Goal: Task Accomplishment & Management: Use online tool/utility

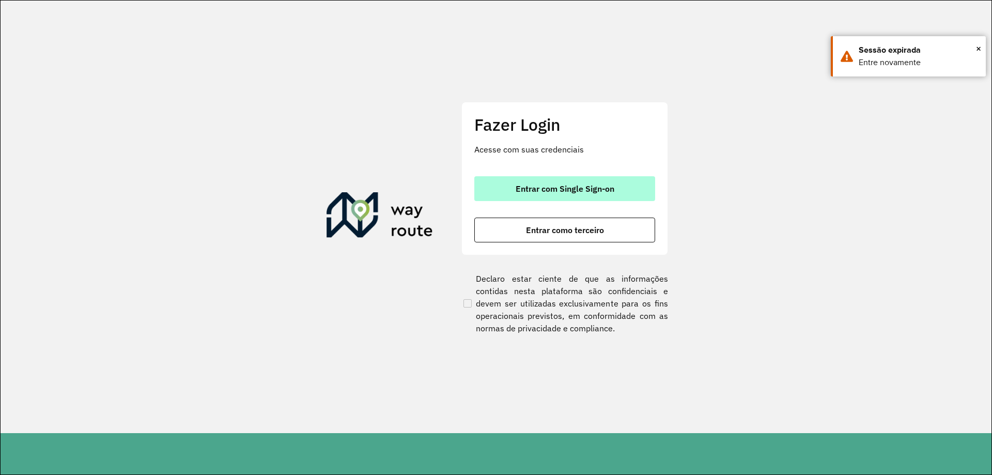
click at [524, 195] on button "Entrar com Single Sign-on" at bounding box center [564, 188] width 181 height 25
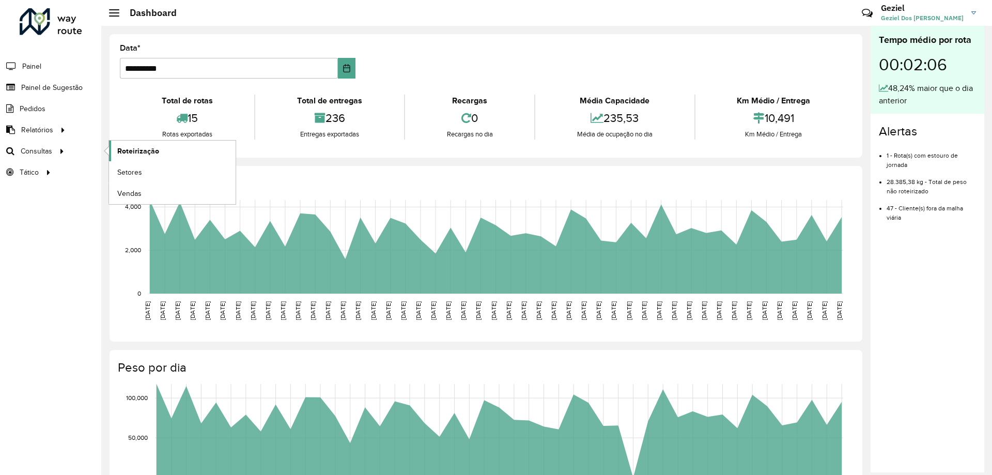
click at [124, 152] on span "Roteirização" at bounding box center [138, 151] width 42 height 11
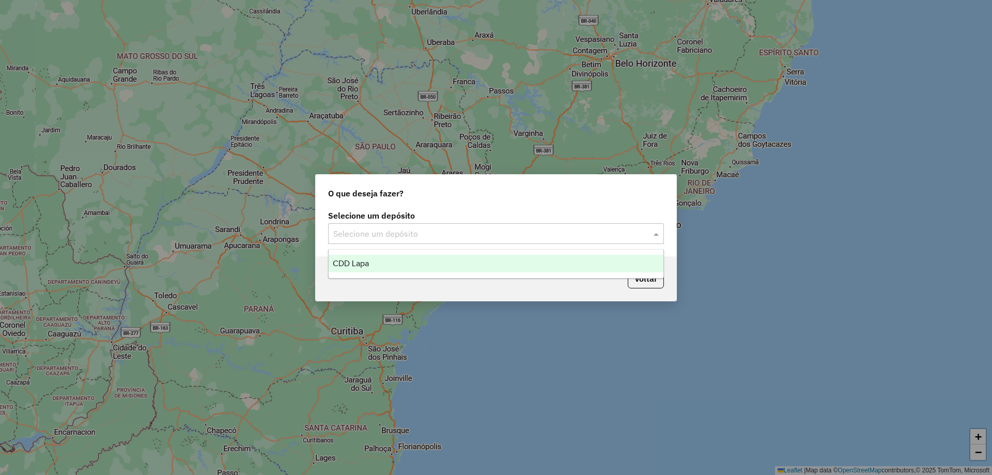
click at [449, 233] on input "text" at bounding box center [485, 234] width 305 height 12
click at [408, 266] on div "CDD Lapa" at bounding box center [496, 264] width 335 height 18
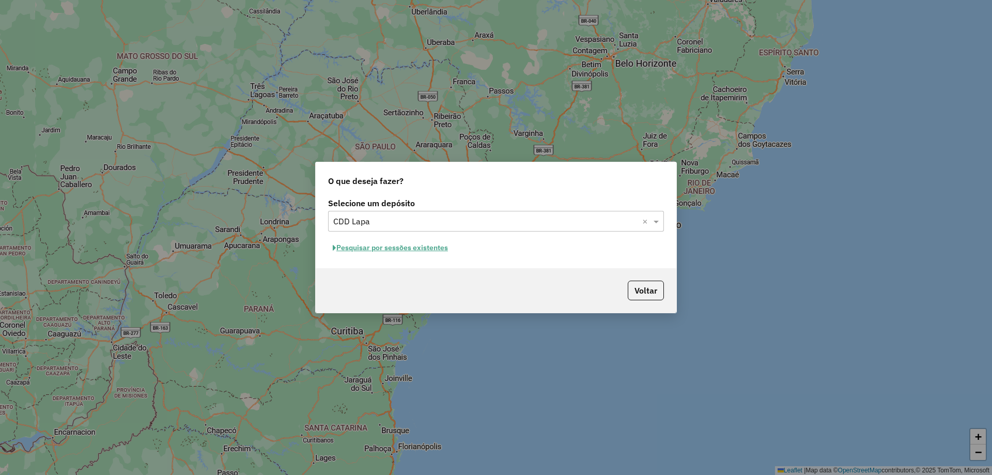
click at [373, 247] on button "Pesquisar por sessões existentes" at bounding box center [390, 248] width 125 height 16
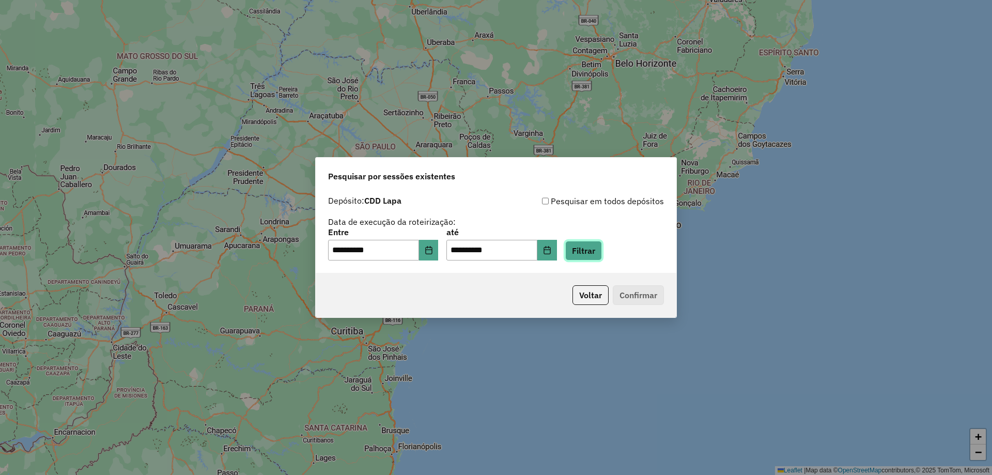
click at [602, 253] on button "Filtrar" at bounding box center [583, 251] width 37 height 20
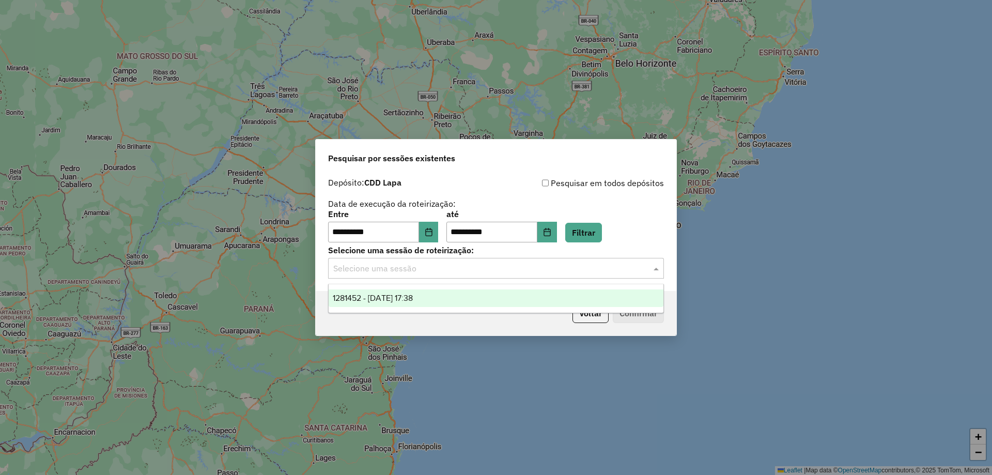
click at [521, 274] on div "Selecione uma sessão" at bounding box center [496, 268] width 336 height 21
click at [389, 296] on span "1281452 - 24/09/2025 17:38" at bounding box center [373, 298] width 80 height 9
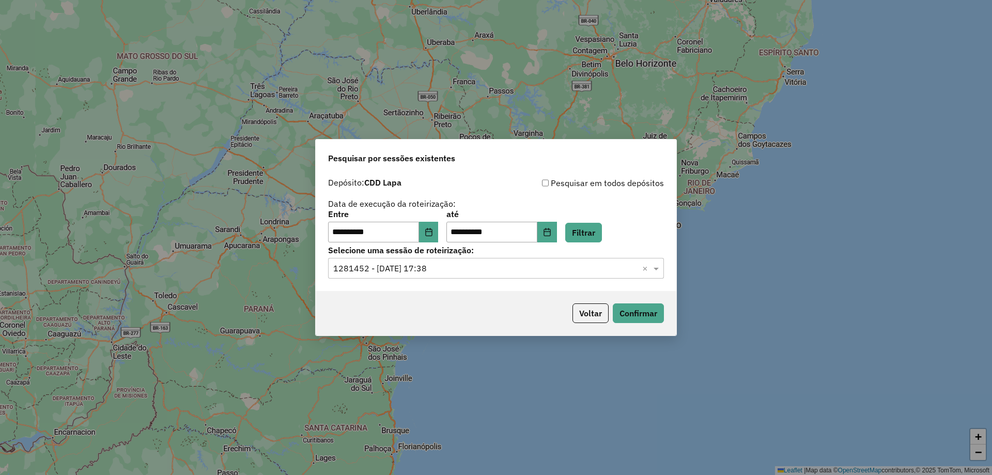
click at [643, 303] on p-footer "Voltar Confirmar" at bounding box center [616, 313] width 96 height 20
click at [637, 311] on button "Confirmar" at bounding box center [638, 313] width 51 height 20
click at [431, 232] on icon "Choose Date" at bounding box center [429, 232] width 8 height 8
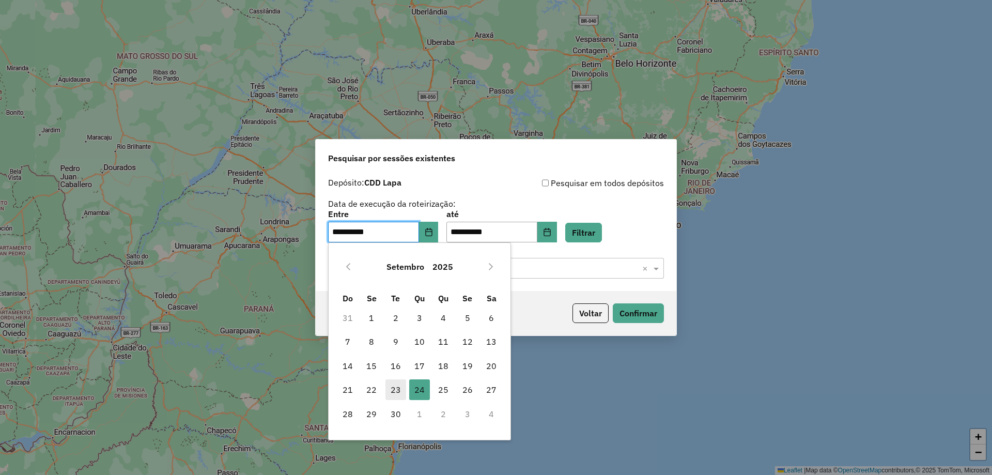
click at [396, 392] on span "23" at bounding box center [395, 389] width 21 height 21
type input "**********"
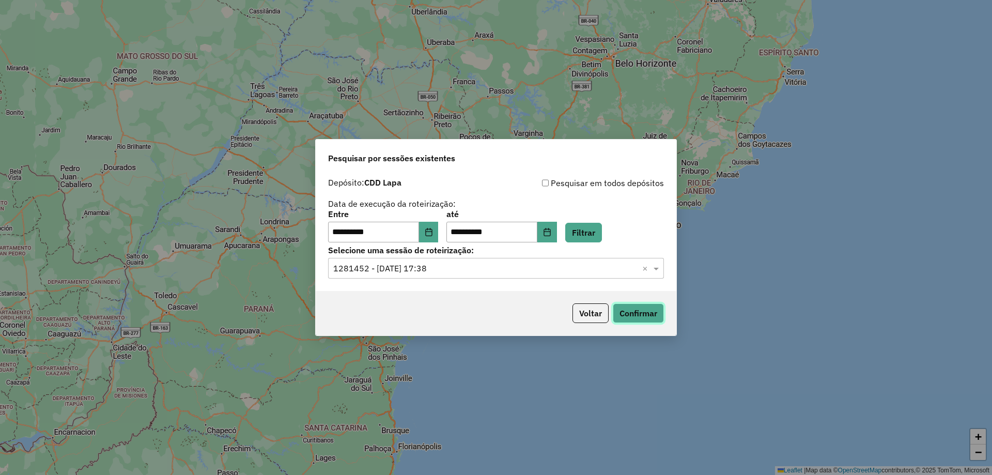
click at [644, 319] on button "Confirmar" at bounding box center [638, 313] width 51 height 20
click at [551, 230] on icon "Choose Date" at bounding box center [547, 232] width 8 height 8
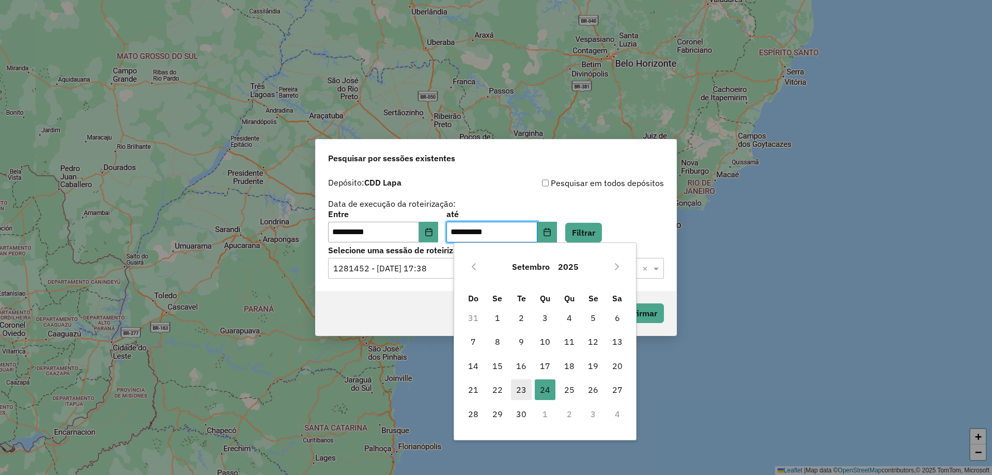
click at [526, 391] on span "23" at bounding box center [521, 389] width 21 height 21
type input "**********"
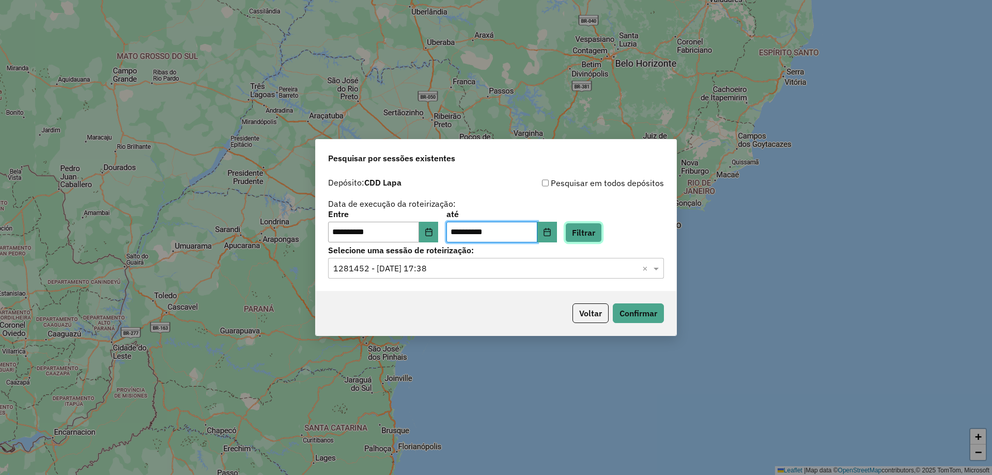
click at [602, 225] on button "Filtrar" at bounding box center [583, 233] width 37 height 20
click at [461, 268] on input "text" at bounding box center [485, 269] width 305 height 12
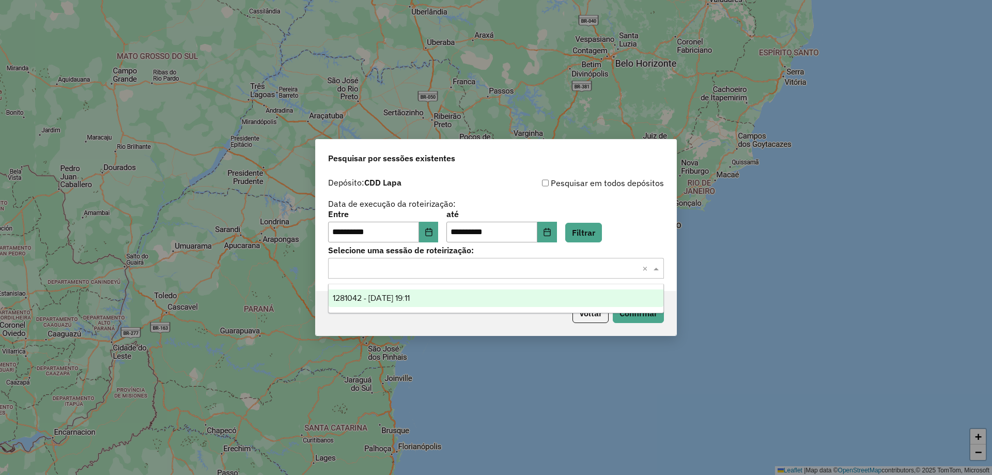
click at [409, 297] on span "1281042 - 23/09/2025 19:11" at bounding box center [371, 298] width 77 height 9
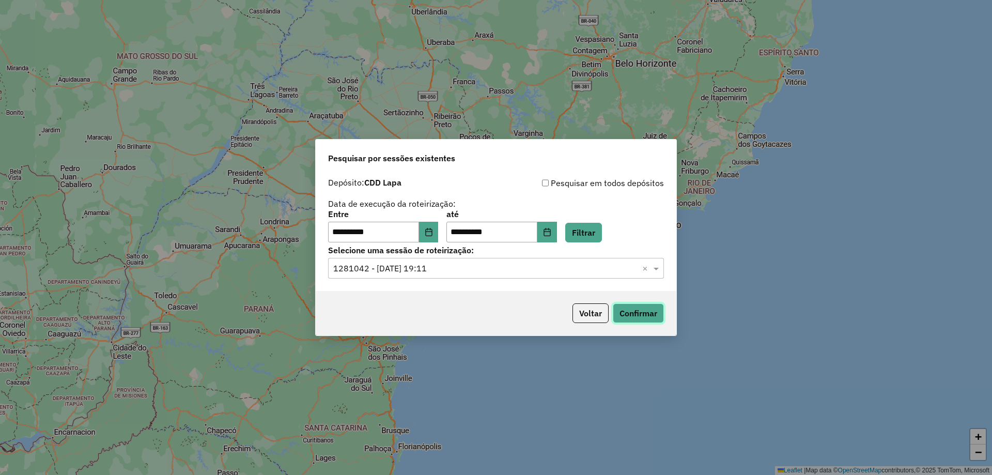
click at [630, 314] on button "Confirmar" at bounding box center [638, 313] width 51 height 20
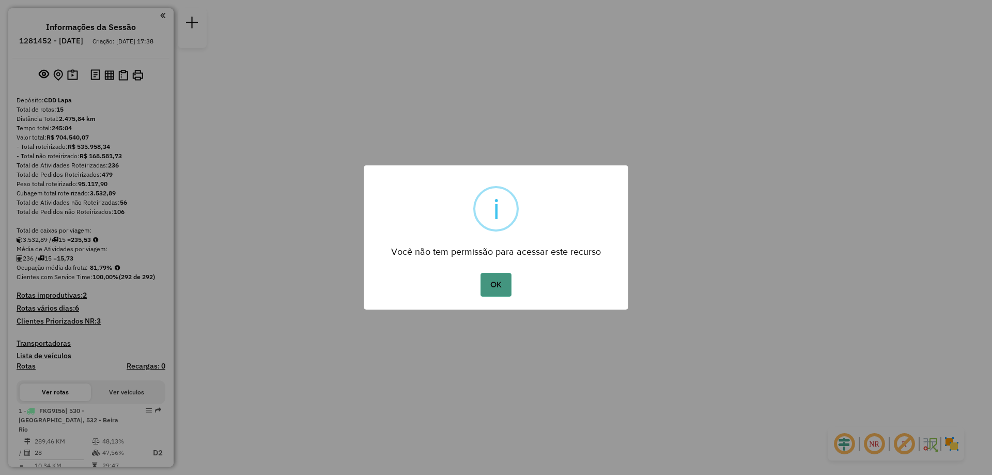
click at [497, 285] on button "OK" at bounding box center [496, 285] width 30 height 24
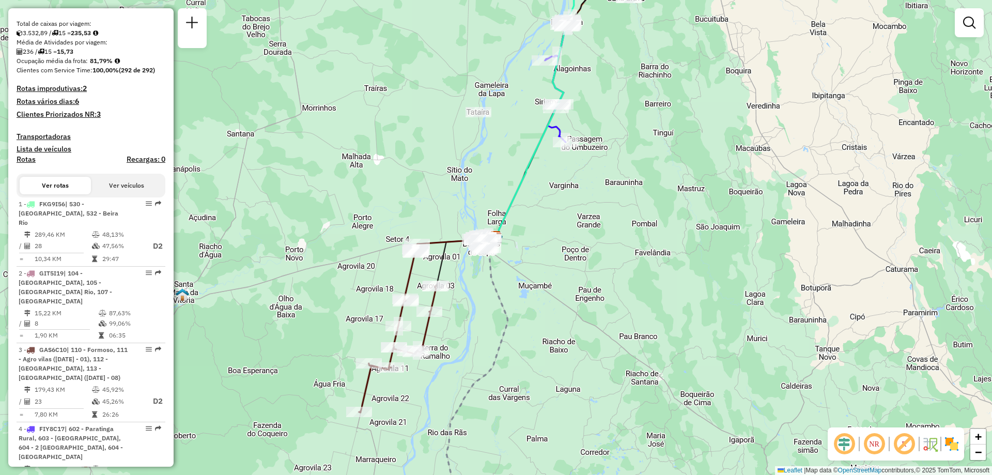
scroll to position [103, 0]
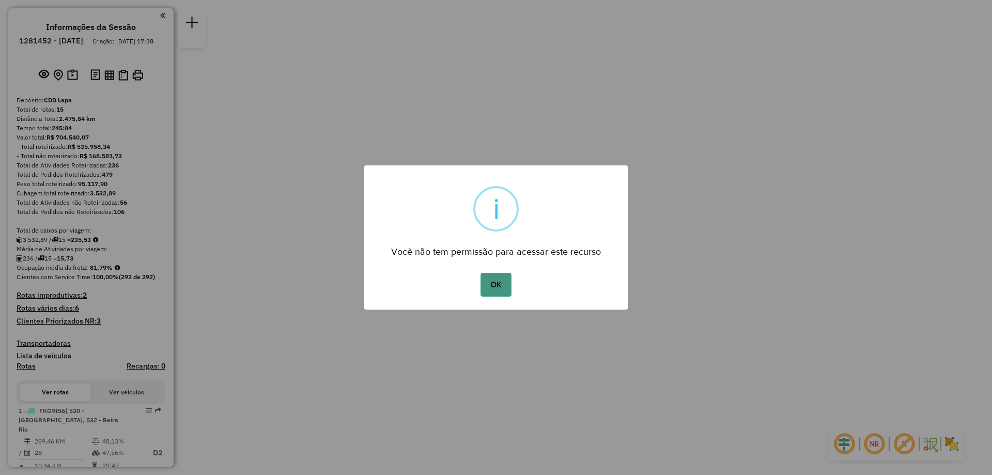
click at [491, 280] on button "OK" at bounding box center [496, 285] width 30 height 24
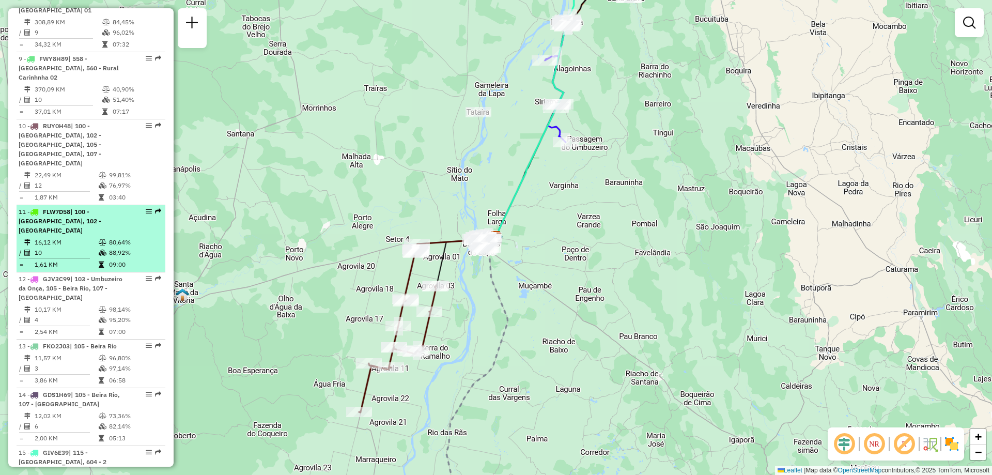
scroll to position [783, 0]
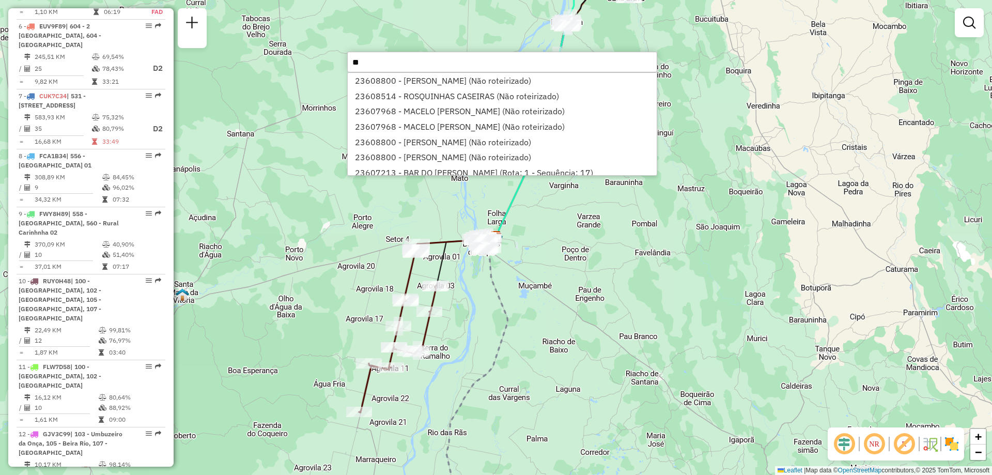
type input "*"
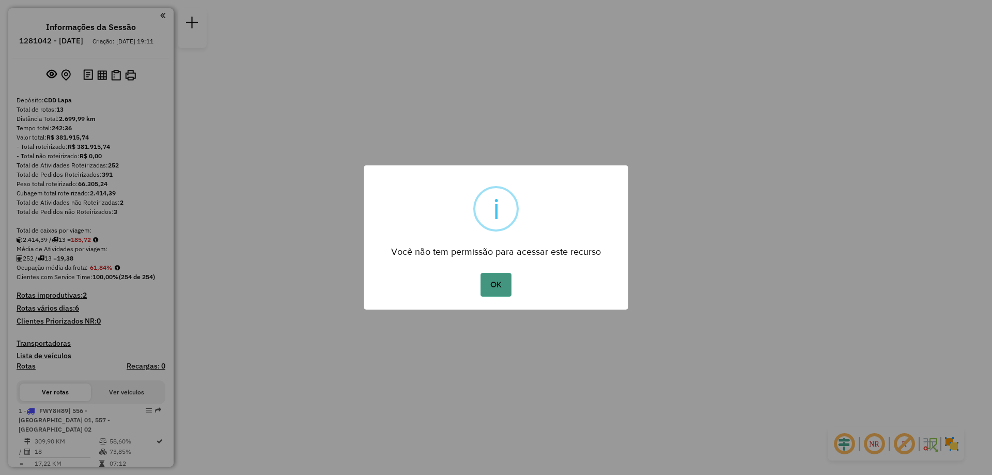
click at [504, 287] on button "OK" at bounding box center [496, 285] width 30 height 24
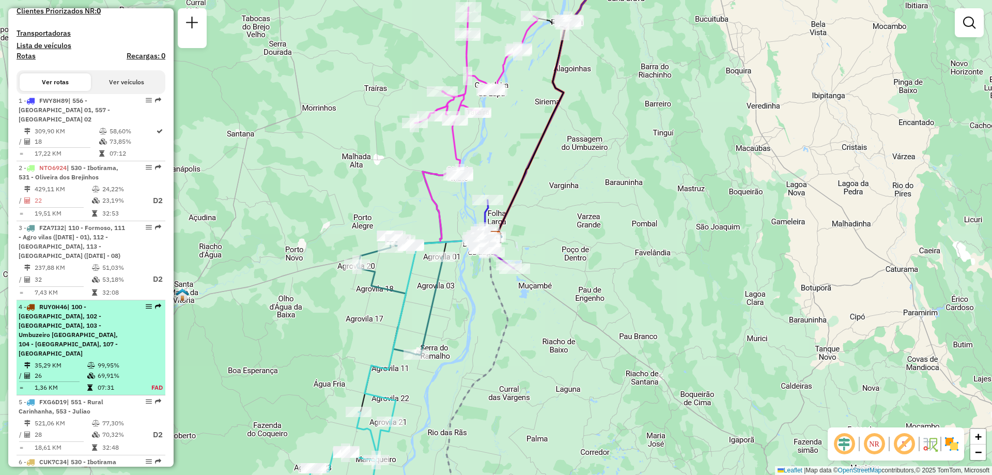
scroll to position [413, 0]
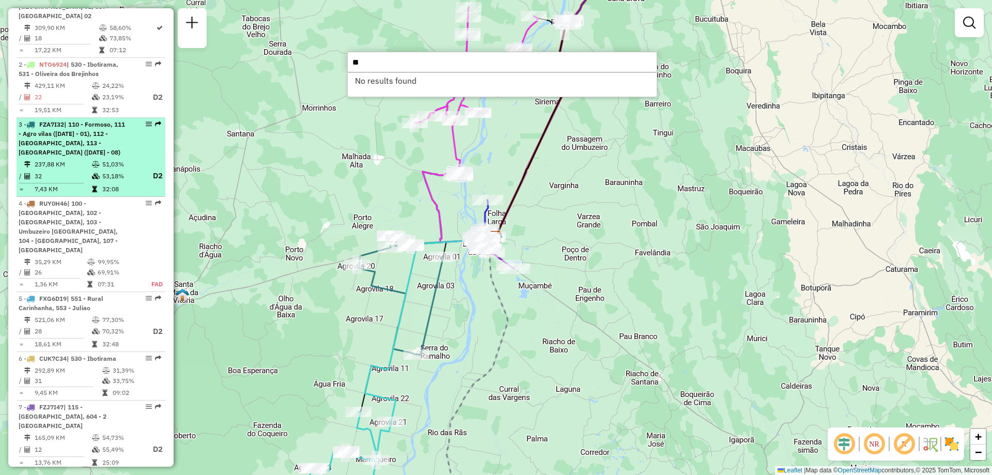
type input "*"
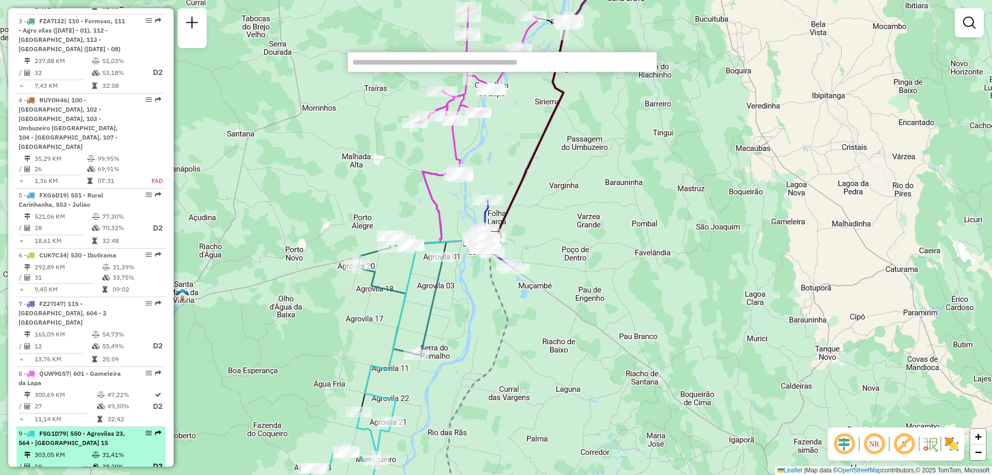
scroll to position [620, 0]
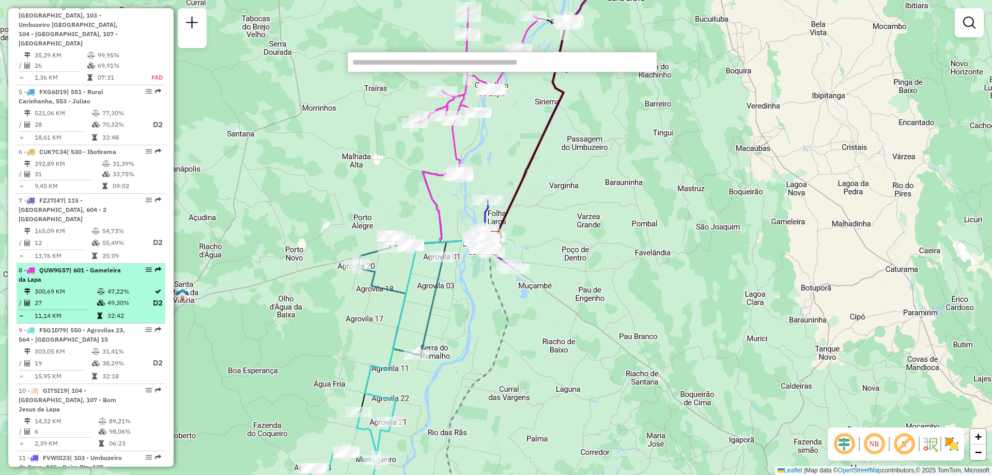
click at [57, 266] on div "8 - QUW9G57 | 601 - Gameleira da Lapa" at bounding box center [74, 275] width 110 height 19
select select "**********"
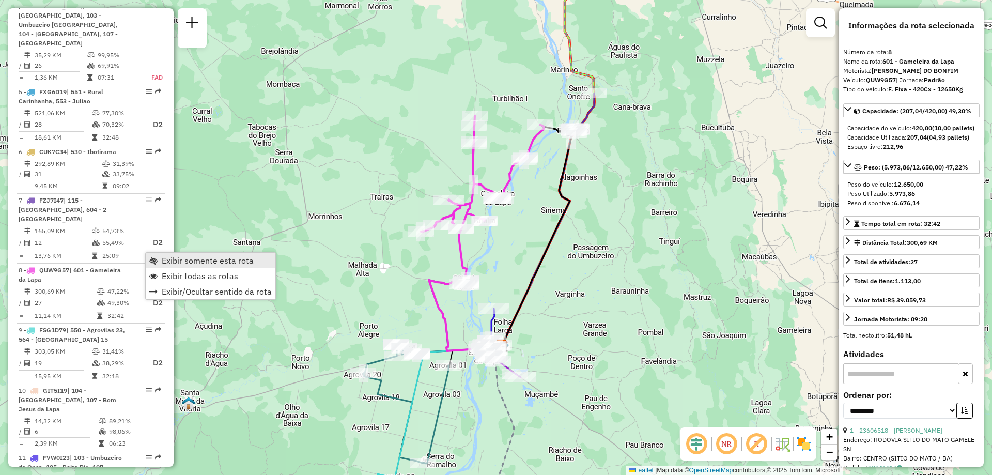
click at [163, 261] on span "Exibir somente esta rota" at bounding box center [208, 260] width 92 height 8
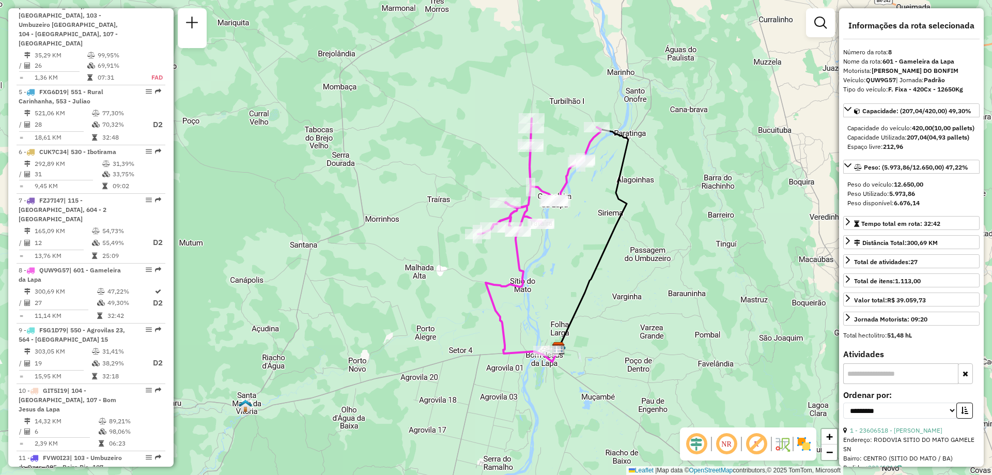
drag, startPoint x: 529, startPoint y: 255, endPoint x: 585, endPoint y: 257, distance: 56.9
click at [585, 257] on div "Janela de atendimento Grade de atendimento Capacidade Transportadoras Veículos …" at bounding box center [496, 237] width 992 height 475
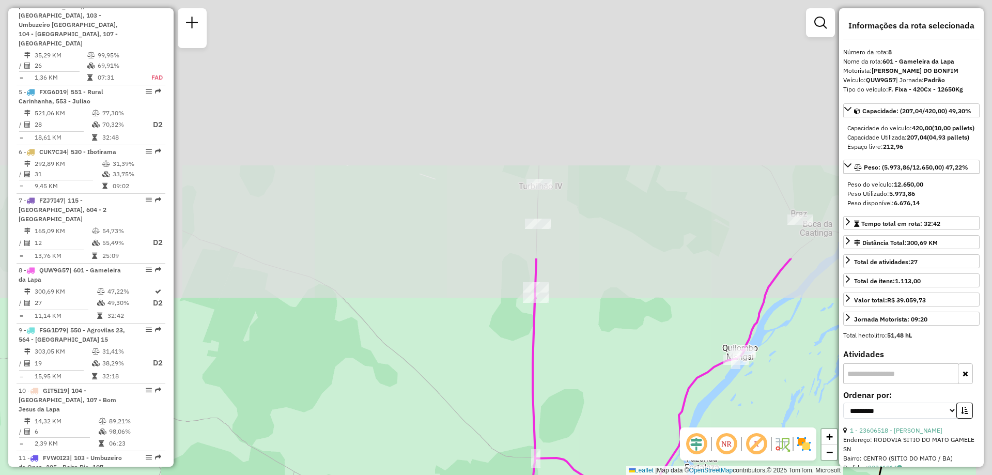
drag, startPoint x: 615, startPoint y: 106, endPoint x: 561, endPoint y: 416, distance: 314.2
click at [569, 432] on div "Janela de atendimento Grade de atendimento Capacidade Transportadoras Veículos …" at bounding box center [496, 237] width 992 height 475
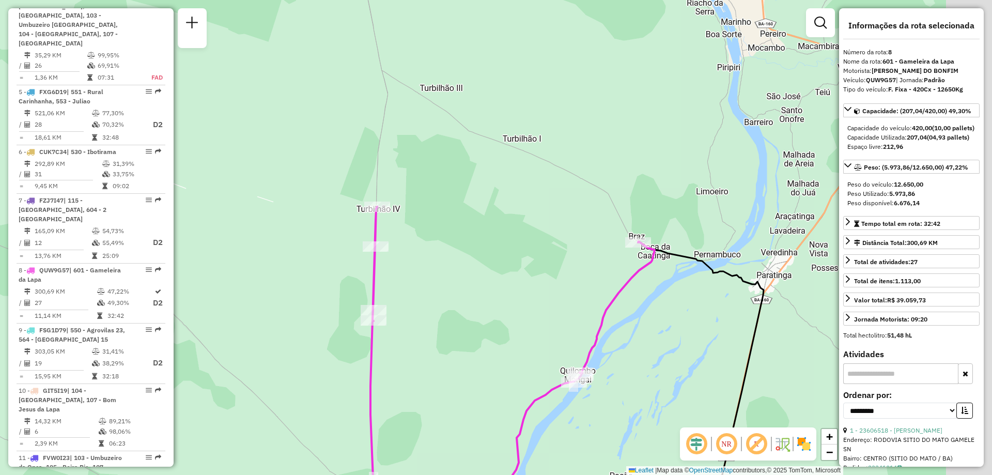
drag, startPoint x: 714, startPoint y: 268, endPoint x: 512, endPoint y: 260, distance: 202.2
click at [512, 260] on div "Janela de atendimento Grade de atendimento Capacidade Transportadoras Veículos …" at bounding box center [496, 237] width 992 height 475
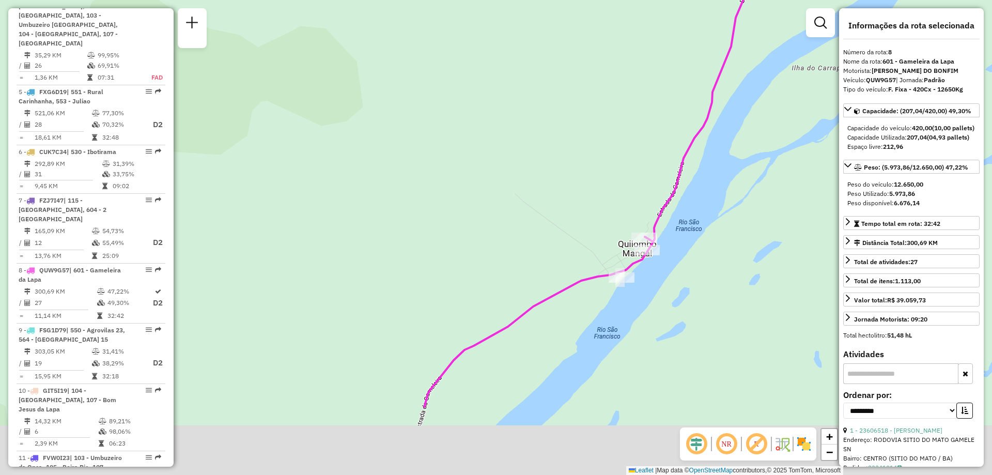
drag, startPoint x: 542, startPoint y: 436, endPoint x: 698, endPoint y: 168, distance: 310.5
click at [696, 171] on div "Janela de atendimento Grade de atendimento Capacidade Transportadoras Veículos …" at bounding box center [496, 237] width 992 height 475
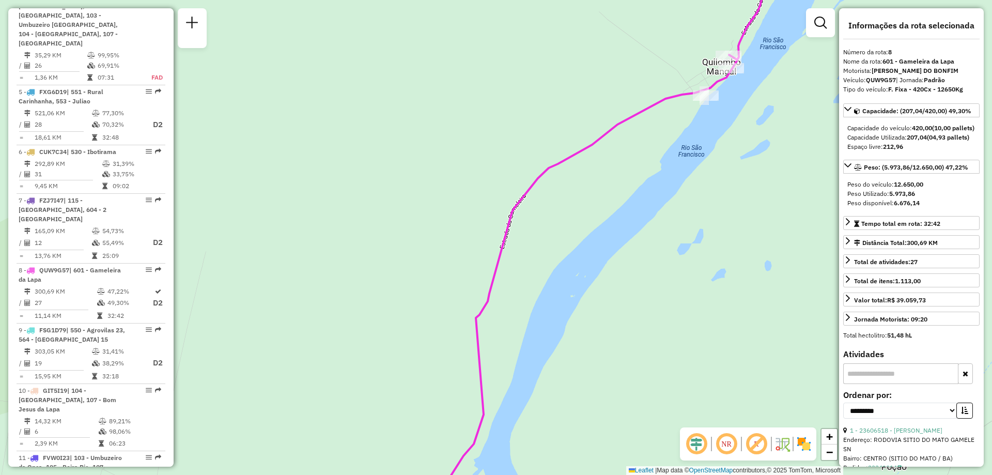
drag, startPoint x: 553, startPoint y: 319, endPoint x: 708, endPoint y: 34, distance: 324.9
click at [708, 34] on div "Janela de atendimento Grade de atendimento Capacidade Transportadoras Veículos …" at bounding box center [496, 237] width 992 height 475
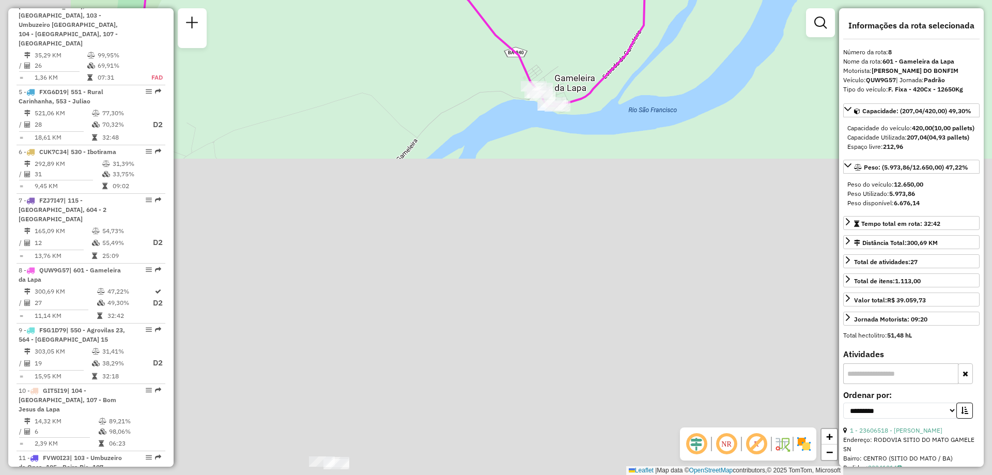
drag, startPoint x: 579, startPoint y: 346, endPoint x: 688, endPoint y: 10, distance: 353.5
click at [687, 10] on div "Janela de atendimento Grade de atendimento Capacidade Transportadoras Veículos …" at bounding box center [496, 237] width 992 height 475
